Goal: Navigation & Orientation: Find specific page/section

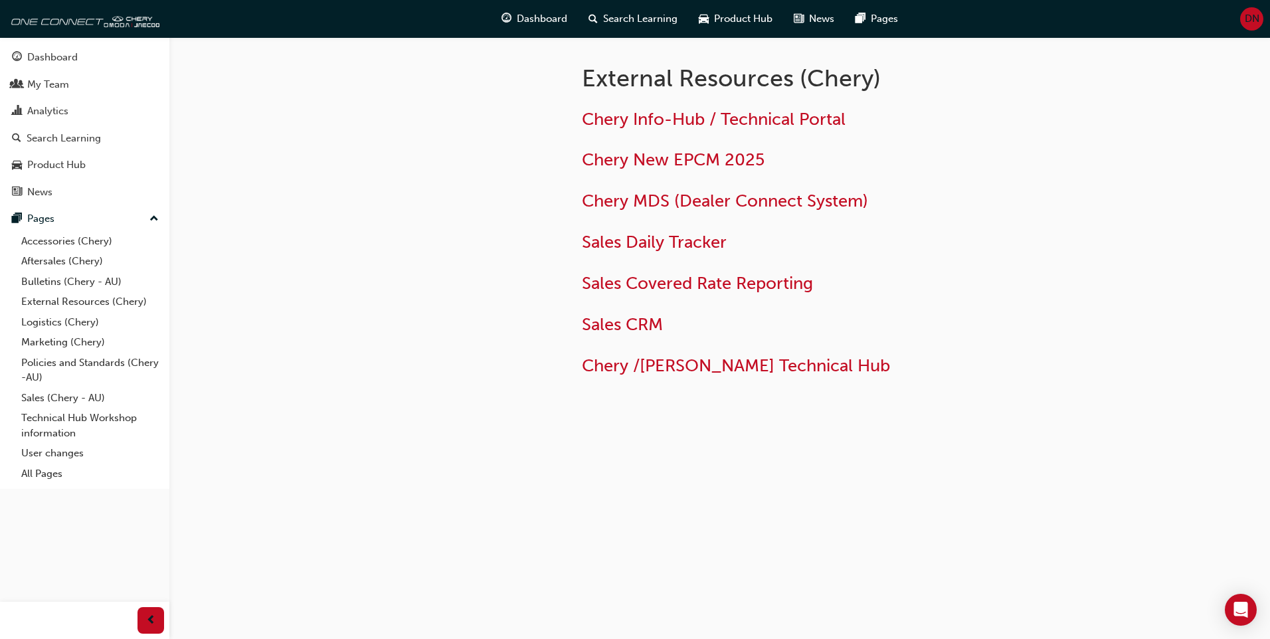
click at [1251, 16] on span "DN" at bounding box center [1252, 18] width 15 height 15
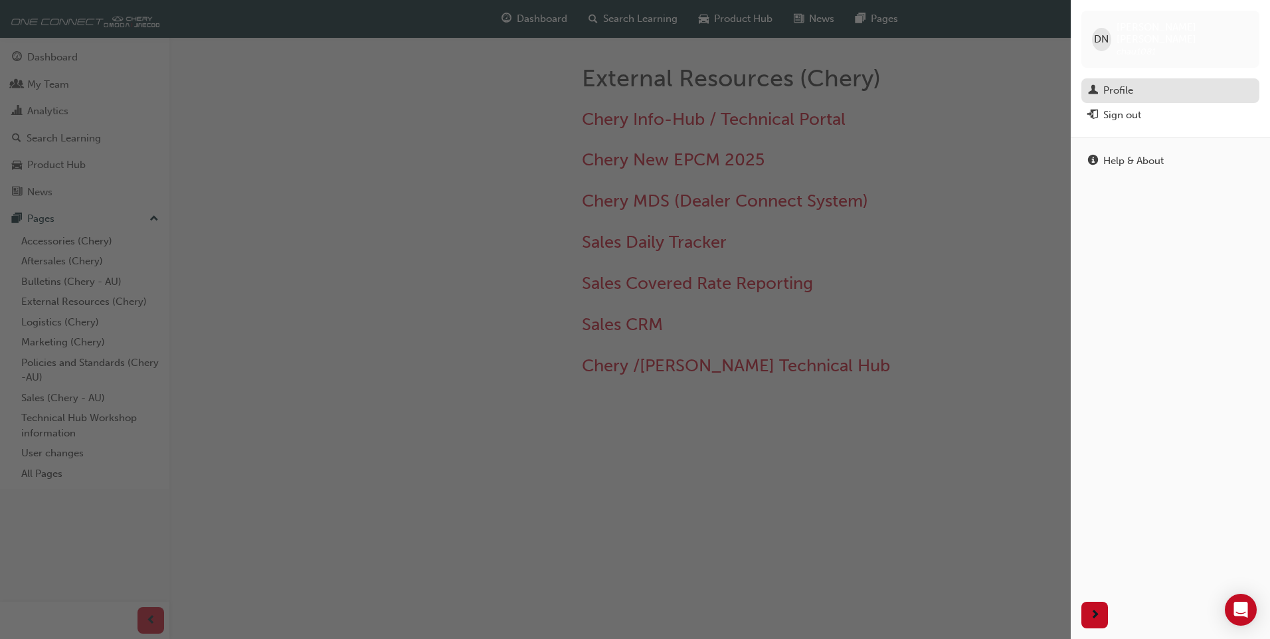
click at [1161, 78] on link "Profile" at bounding box center [1171, 90] width 178 height 25
